Goal: Information Seeking & Learning: Find specific fact

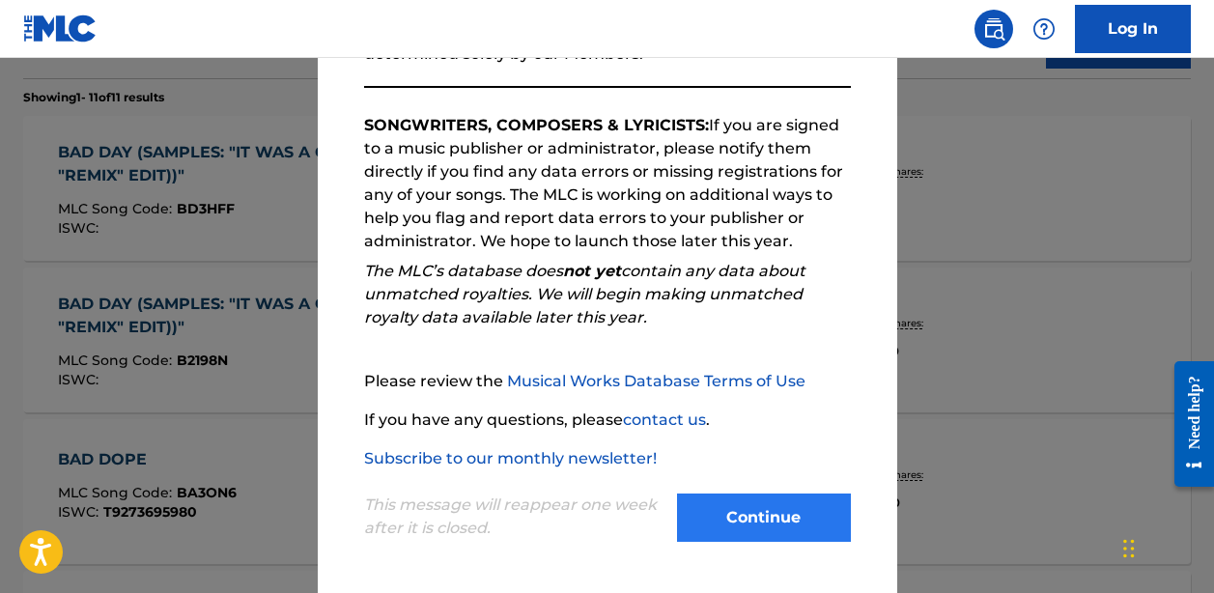
scroll to position [291, 0]
click at [737, 510] on button "Continue" at bounding box center [764, 517] width 174 height 48
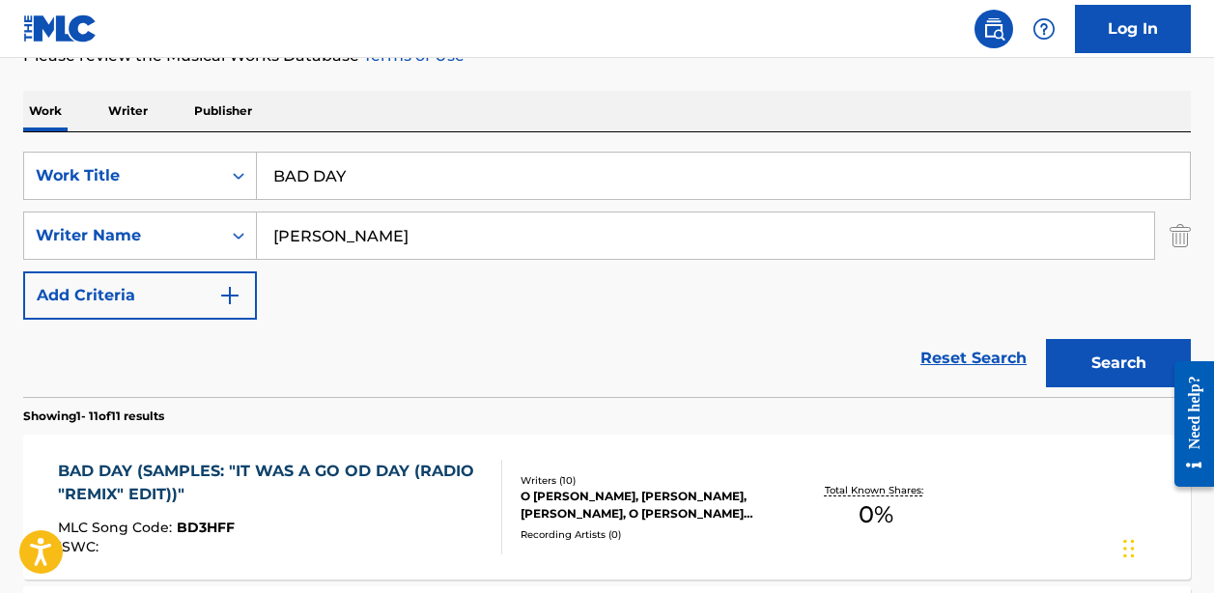
scroll to position [0, 0]
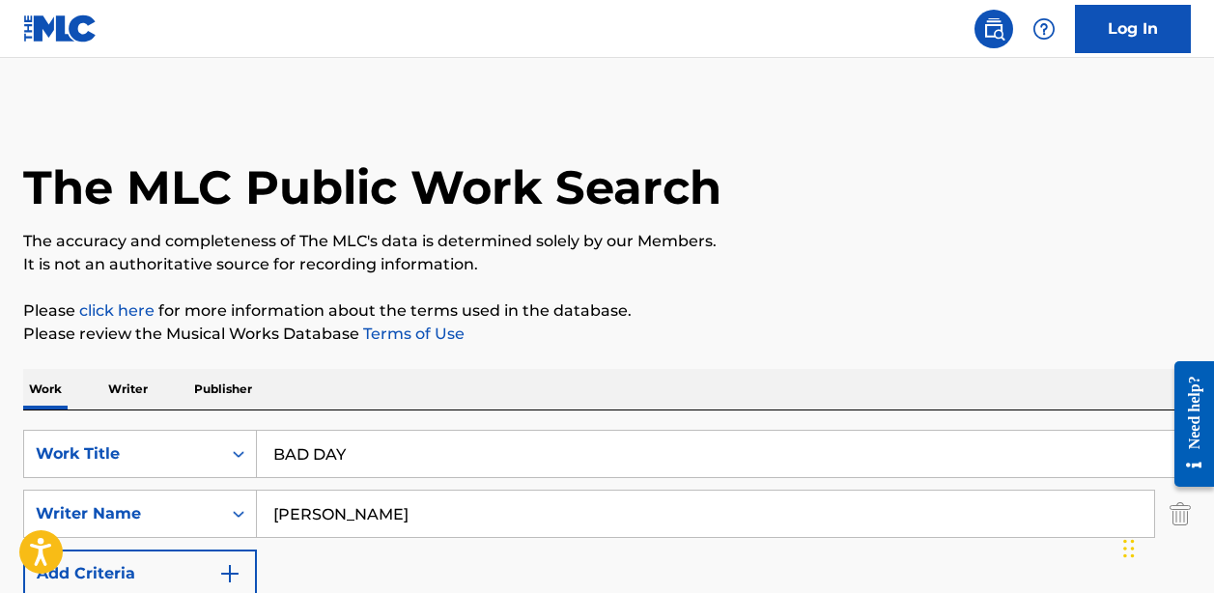
click at [384, 448] on input "BAD DAY" at bounding box center [723, 454] width 933 height 46
paste input "WANNA BE BEAUTIFUL"
type input "WANNA BE BEAUTIFUL"
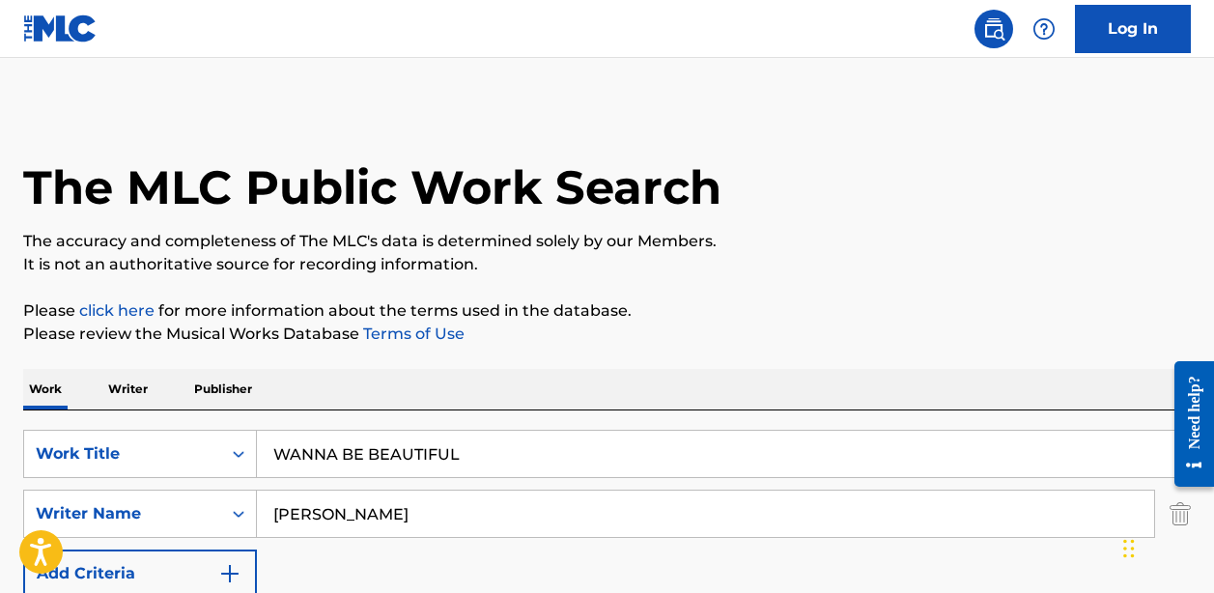
click at [463, 515] on input "[PERSON_NAME]" at bounding box center [705, 513] width 897 height 46
paste input "[PERSON_NAME]"
type input "[PERSON_NAME]"
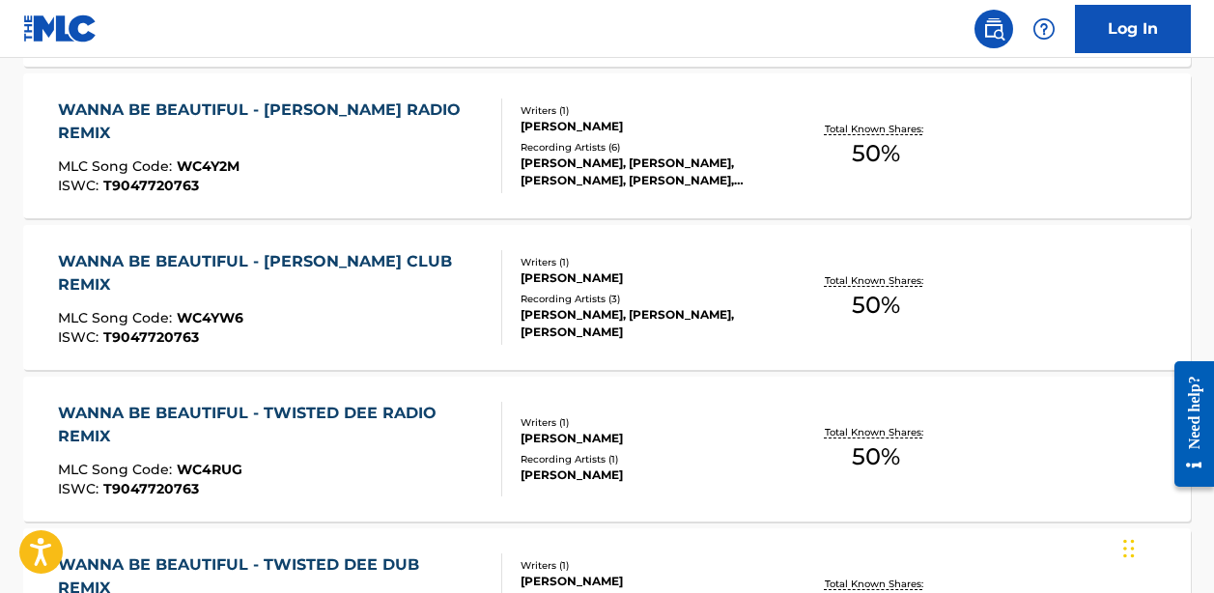
scroll to position [370, 0]
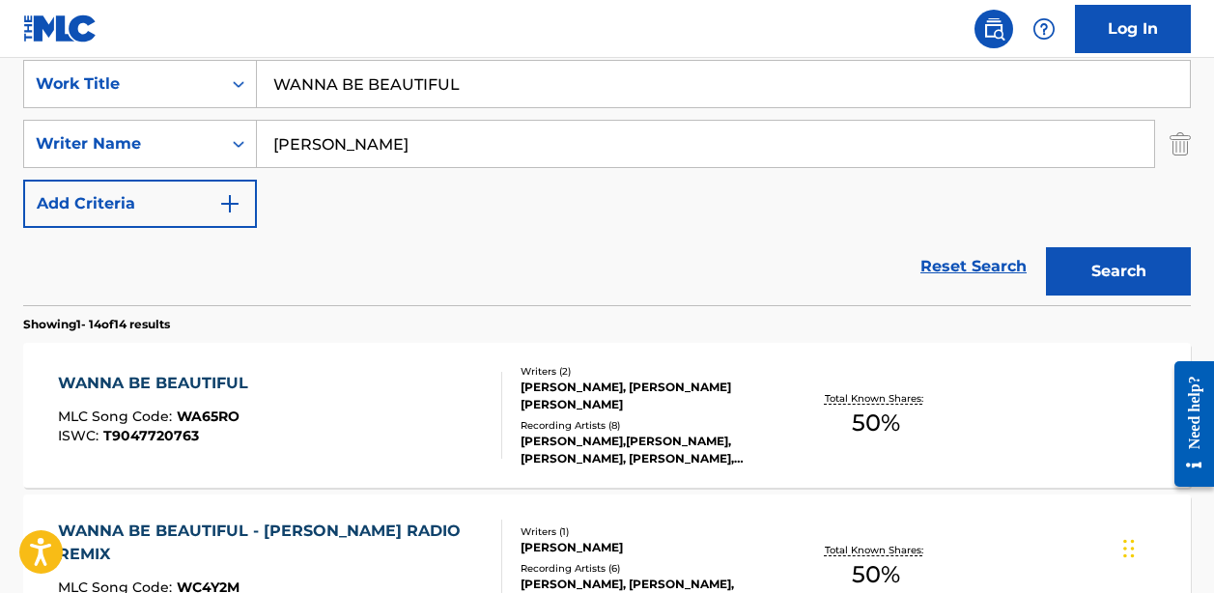
click at [531, 405] on div "[PERSON_NAME], [PERSON_NAME] [PERSON_NAME]" at bounding box center [649, 395] width 259 height 35
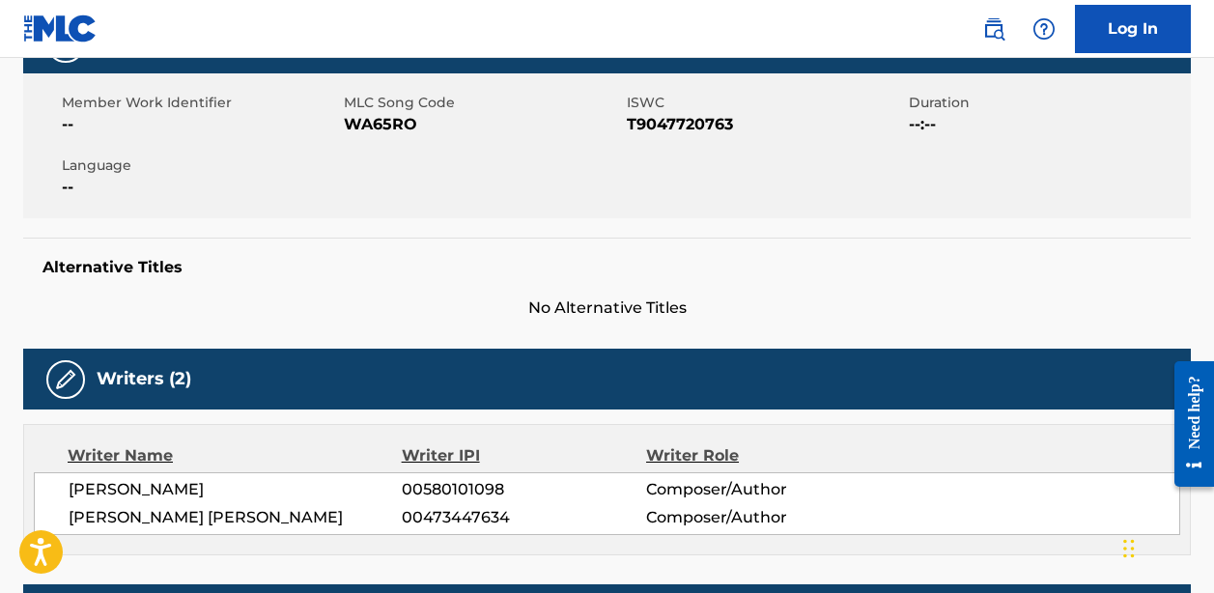
scroll to position [253, 0]
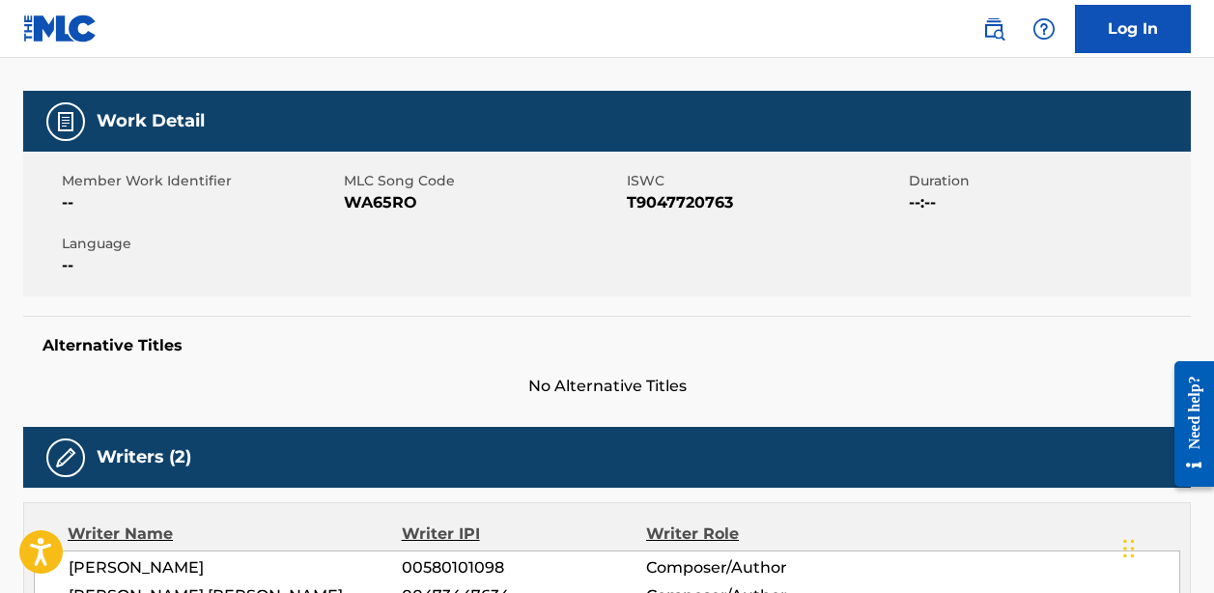
click at [400, 193] on span "WA65RO" at bounding box center [482, 202] width 277 height 23
click at [399, 193] on span "WA65RO" at bounding box center [482, 202] width 277 height 23
copy span "WA65RO"
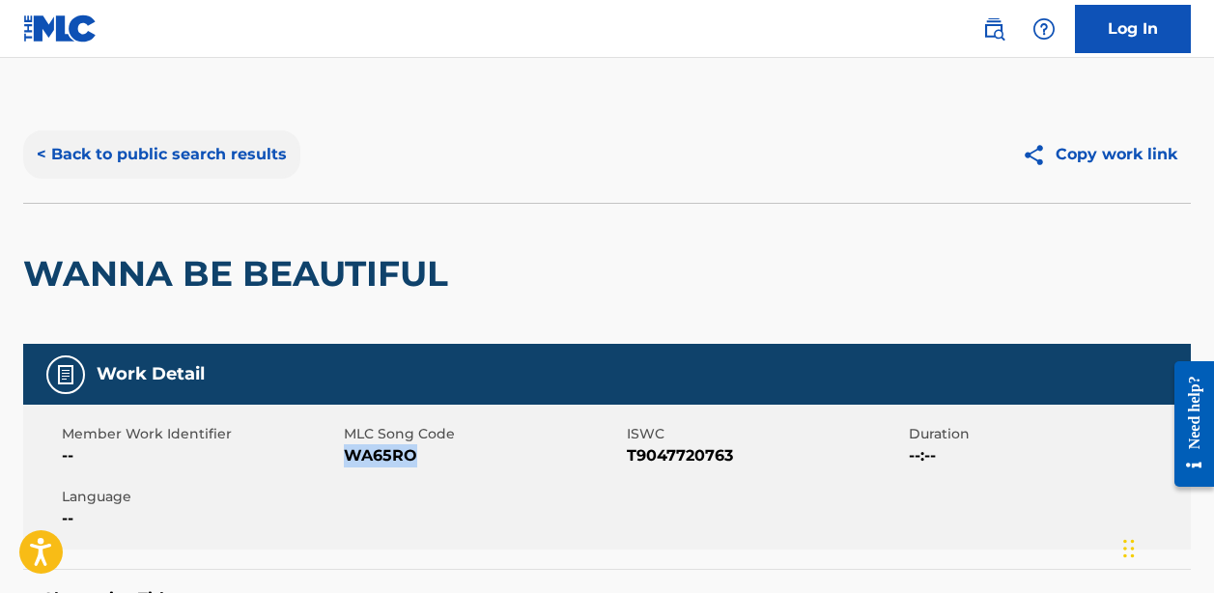
click at [231, 163] on button "< Back to public search results" at bounding box center [161, 154] width 277 height 48
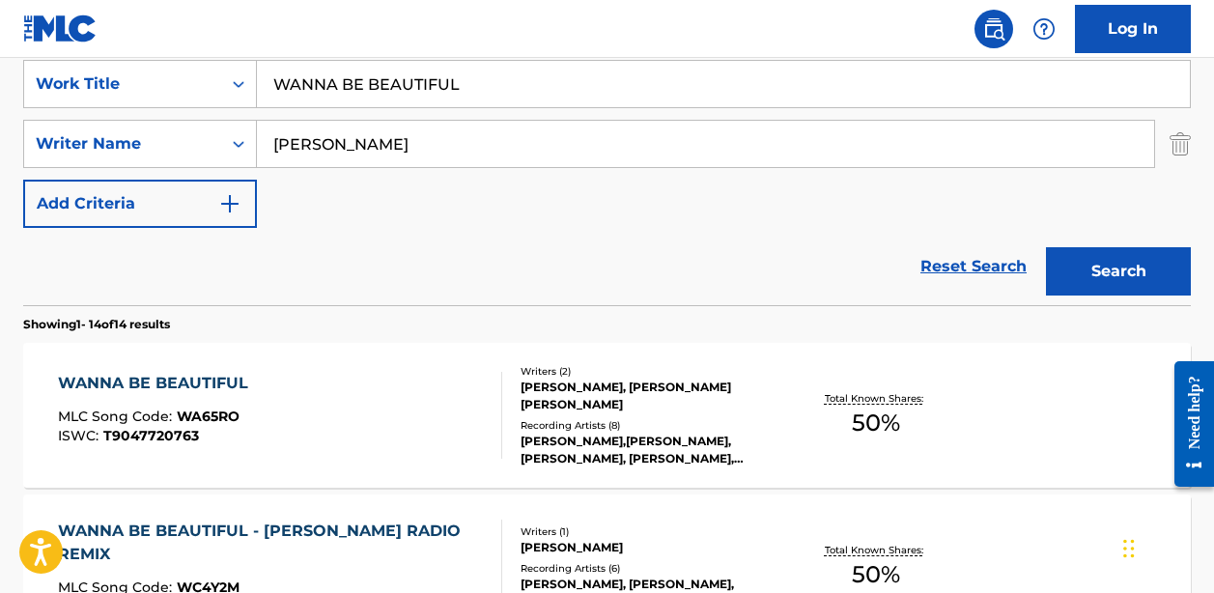
click at [433, 85] on input "WANNA BE BEAUTIFUL" at bounding box center [723, 84] width 933 height 46
paste input "FREQUENCY - [PERSON_NAME] RADIO DANCE INTRO"
click at [433, 85] on input "WANNA BE FREQUENCY - [PERSON_NAME] RADIO DANCE INTRO" at bounding box center [723, 84] width 933 height 46
type input "WANNA BE FREQUENCY - [PERSON_NAME] RADIO DANCE INTRO"
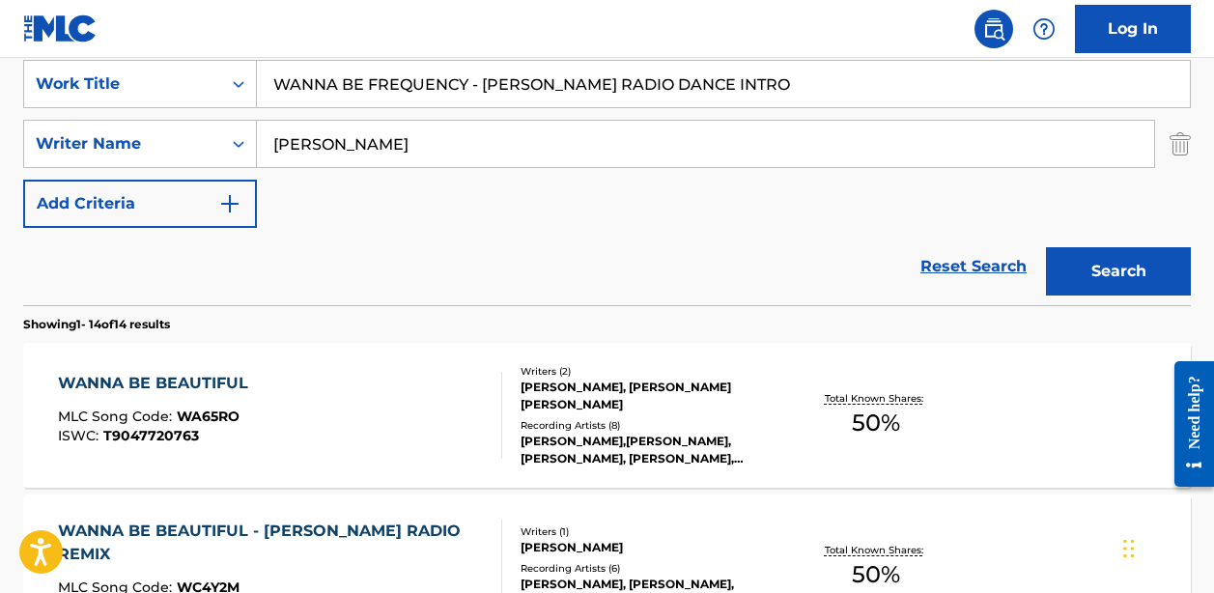
click at [1118, 271] on button "Search" at bounding box center [1118, 271] width 145 height 48
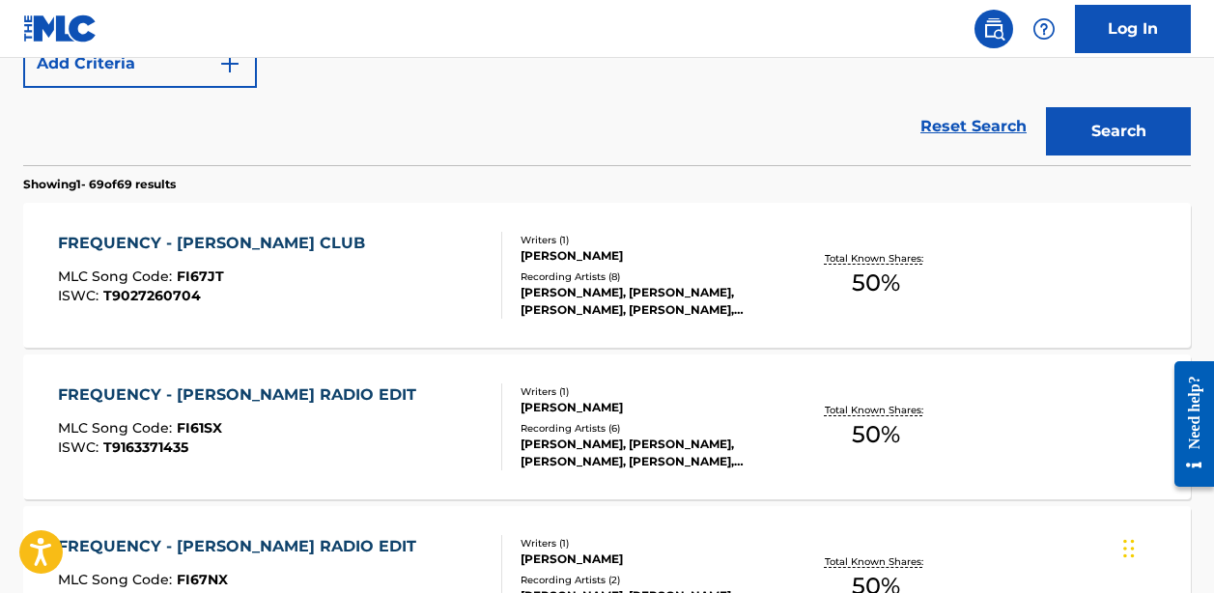
scroll to position [511, 0]
click at [433, 254] on div "FREQUENCY - [PERSON_NAME] CLUB MLC Song Code : FI67JT ISWC : T9027260704" at bounding box center [279, 274] width 443 height 87
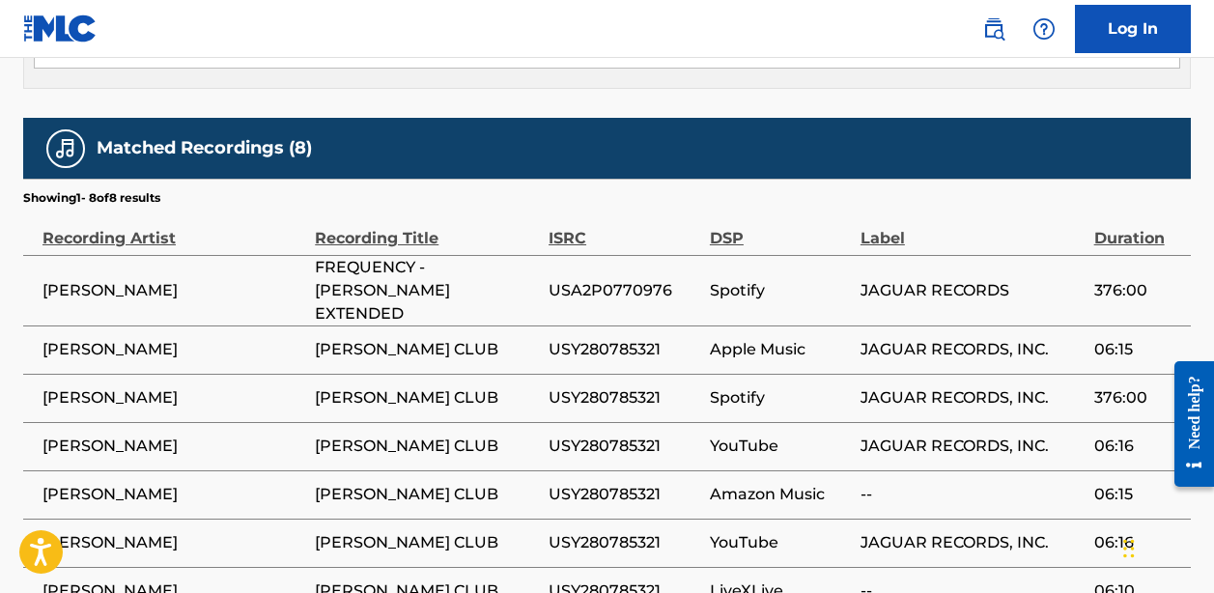
scroll to position [1038, 0]
